Goal: Check status: Check status

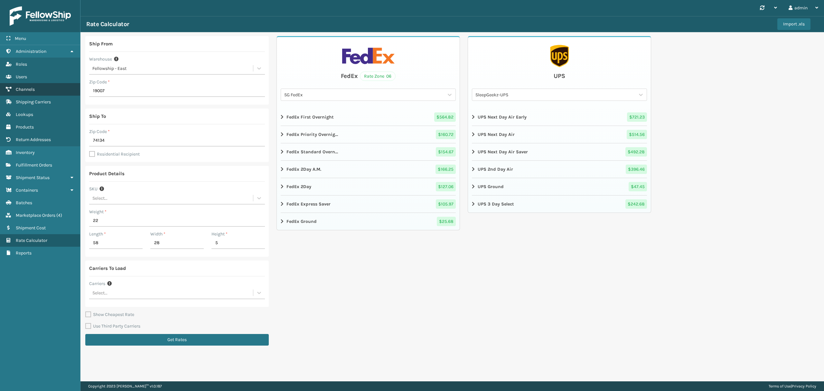
click at [61, 92] on link "Shipment Status Channels" at bounding box center [40, 89] width 80 height 13
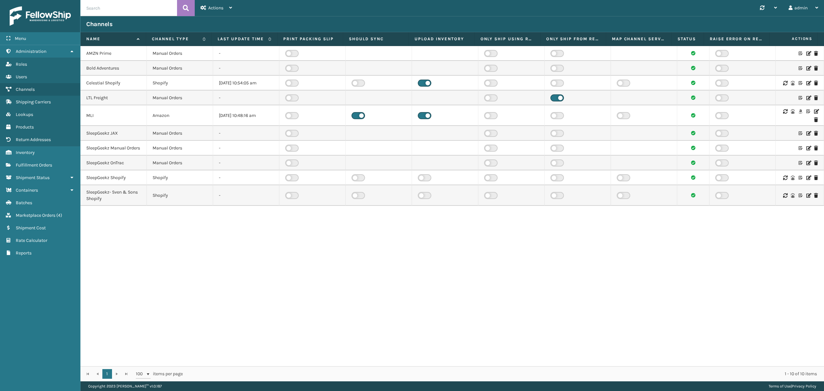
click at [106, 13] on input "text" at bounding box center [128, 8] width 97 height 16
paste input "114-2159707-3547403"
type input "114-2159707-3547403"
click at [190, 7] on button at bounding box center [186, 8] width 18 height 16
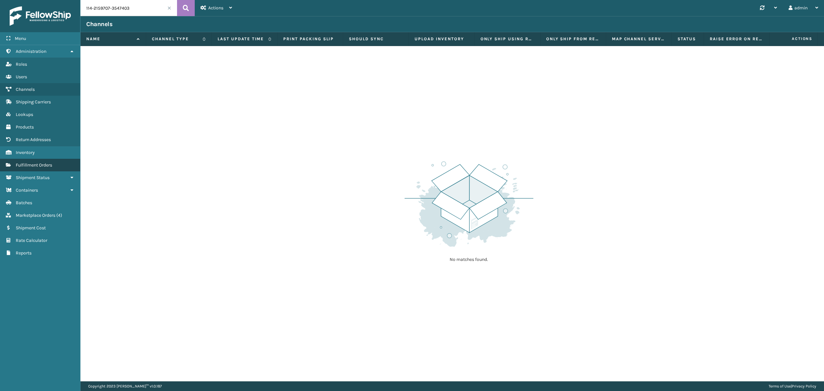
click at [53, 164] on link "Fulfillment Orders" at bounding box center [40, 165] width 80 height 13
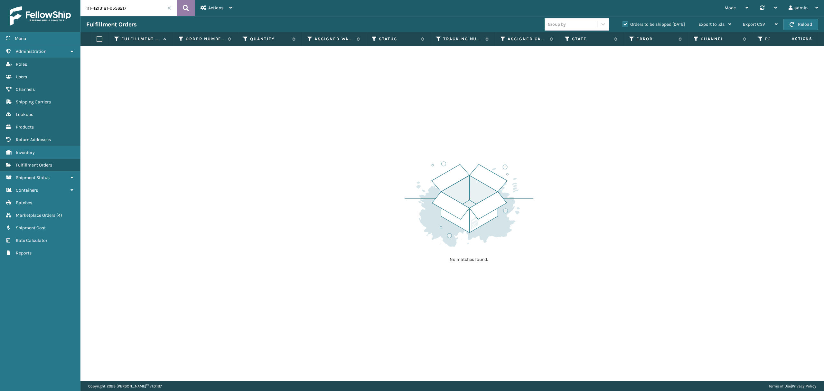
click at [187, 7] on icon at bounding box center [186, 8] width 6 height 10
click at [48, 177] on span "Shipment Status" at bounding box center [33, 177] width 34 height 5
click at [66, 194] on link "Fulfillment Shipments" at bounding box center [40, 190] width 80 height 13
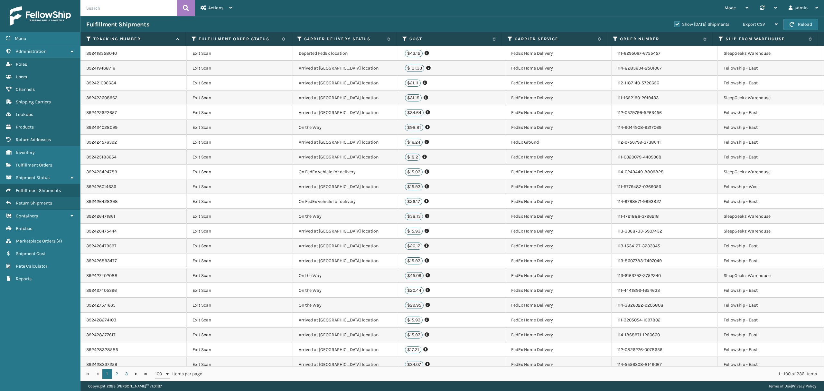
click at [156, 10] on input "text" at bounding box center [128, 8] width 97 height 16
paste input "114-2159707-3547403"
type input "114-2159707-3547403"
click at [189, 8] on icon at bounding box center [186, 8] width 6 height 10
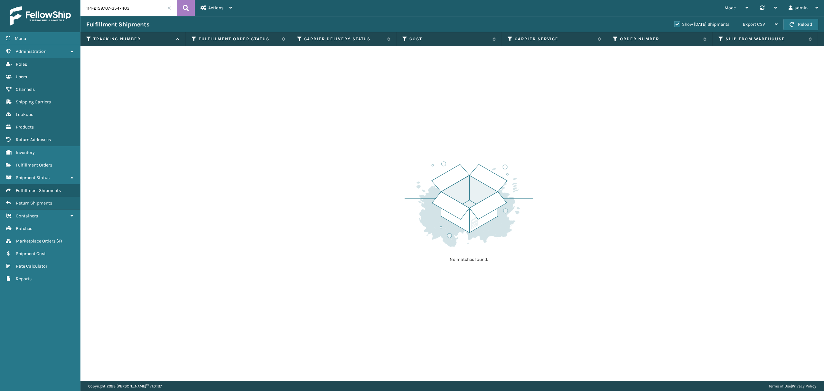
click at [674, 25] on label "Show [DATE] Shipments" at bounding box center [701, 24] width 55 height 5
click at [674, 25] on input "Show [DATE] Shipments" at bounding box center [674, 23] width 0 height 4
click at [45, 167] on span "Fulfillment Orders" at bounding box center [34, 164] width 36 height 5
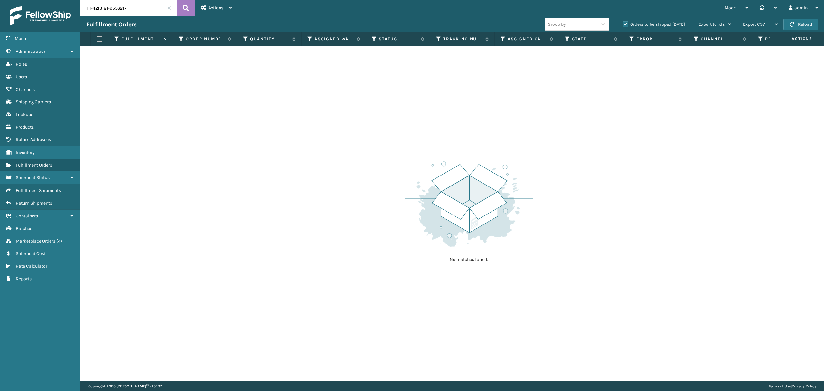
click at [139, 9] on input "111-4213181-9556217" at bounding box center [128, 8] width 97 height 16
click at [182, 8] on button at bounding box center [186, 8] width 18 height 16
click at [631, 24] on label "Orders to be shipped [DATE]" at bounding box center [653, 24] width 62 height 5
click at [623, 24] on input "Orders to be shipped [DATE]" at bounding box center [622, 23] width 0 height 4
click at [182, 12] on button at bounding box center [186, 8] width 18 height 16
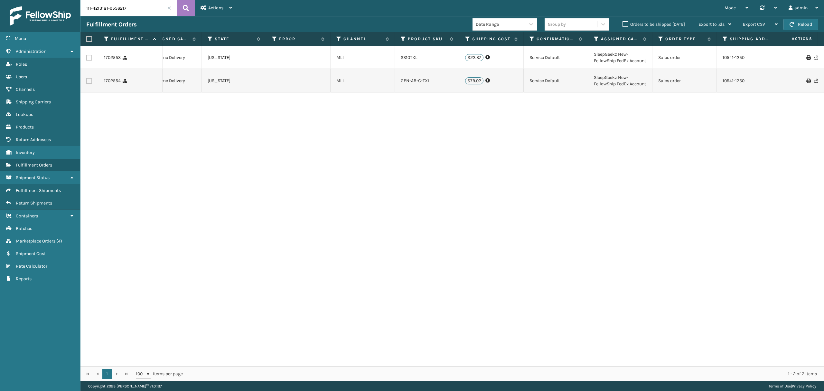
scroll to position [0, 322]
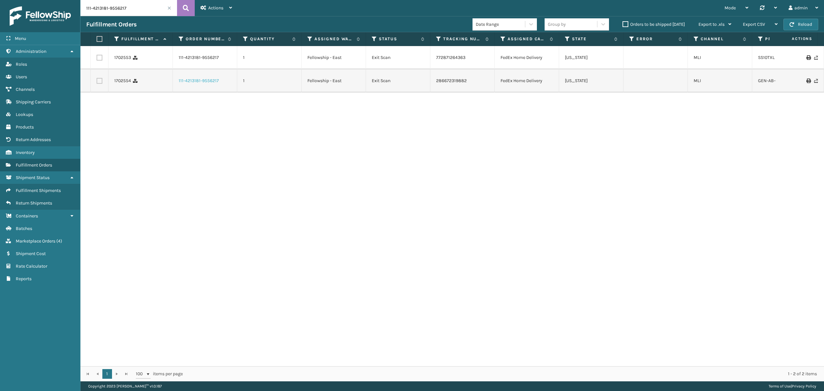
click at [189, 84] on link "111-4213181-9556217" at bounding box center [199, 81] width 40 height 6
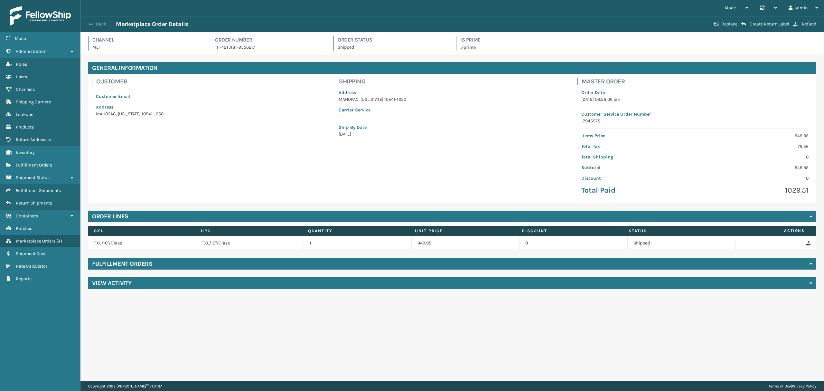
click at [96, 24] on button "Back" at bounding box center [101, 24] width 30 height 6
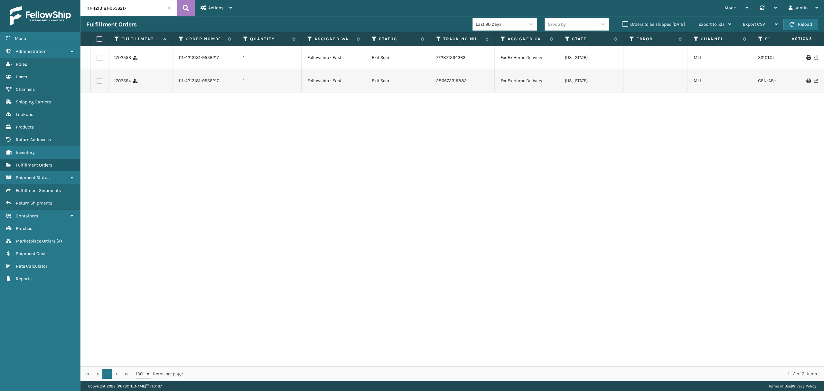
click at [138, 8] on input "111-4213181-9556217" at bounding box center [128, 8] width 97 height 16
paste input "4-2159707-3547403"
type input "114-2159707-3547403"
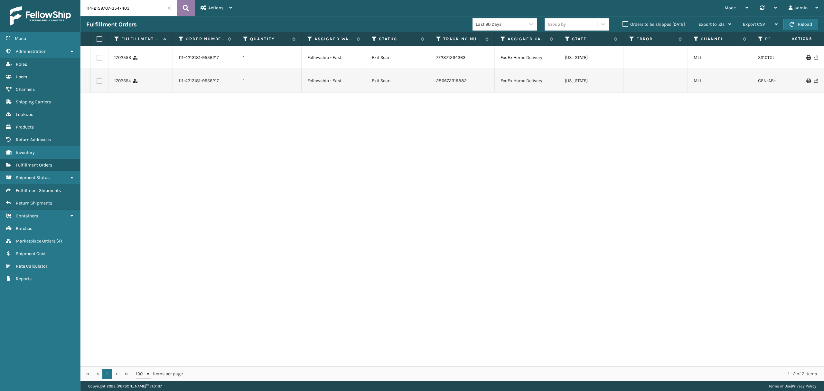
click at [188, 8] on icon at bounding box center [186, 8] width 6 height 10
